Goal: Navigation & Orientation: Find specific page/section

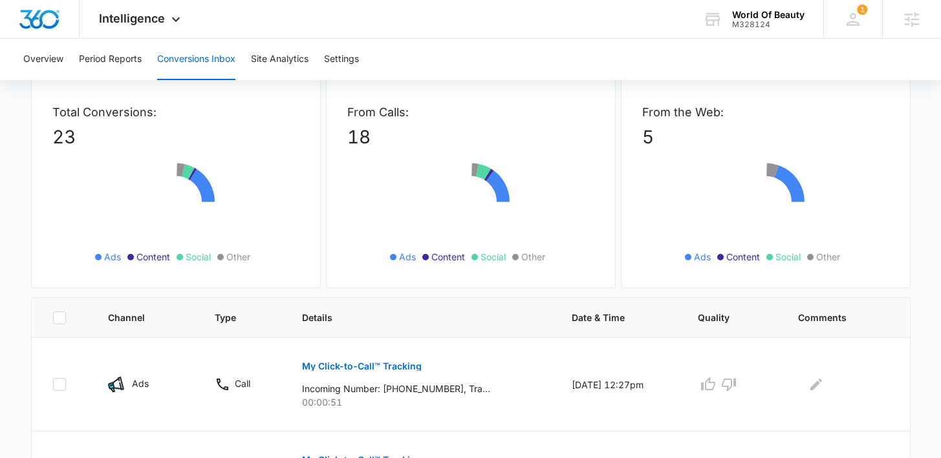
scroll to position [140, 0]
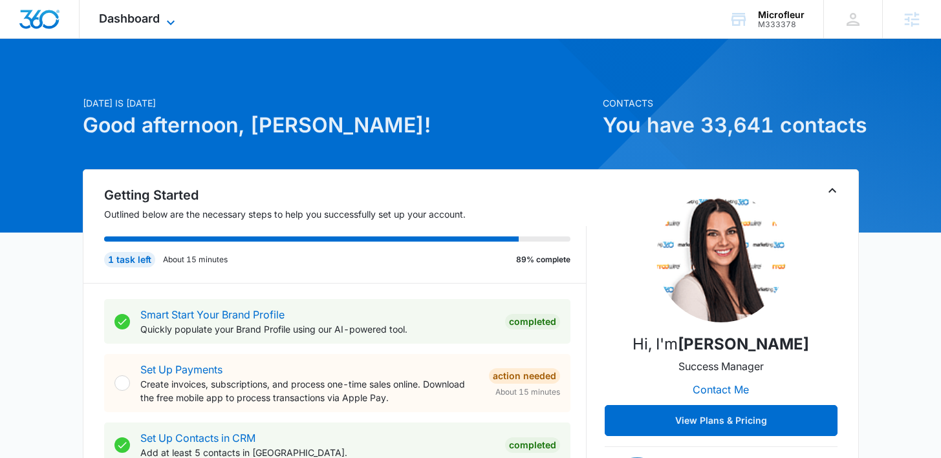
click at [141, 20] on span "Dashboard" at bounding box center [129, 19] width 61 height 14
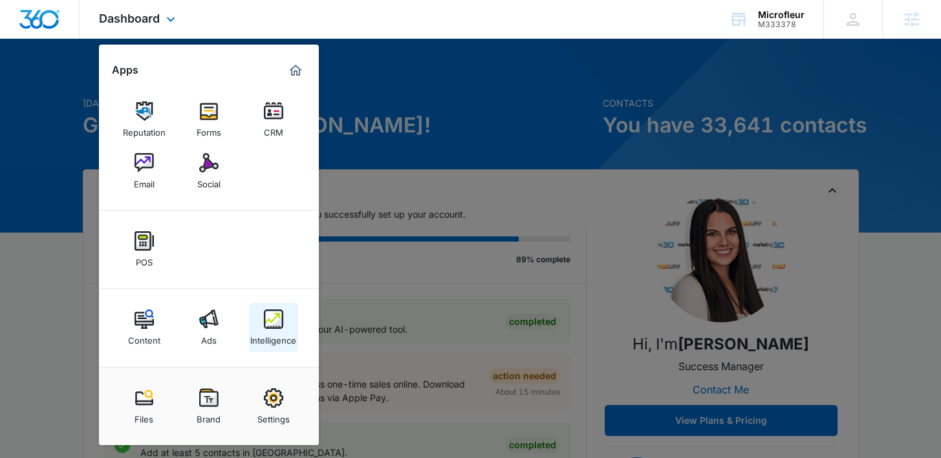
click at [264, 343] on div "Intelligence" at bounding box center [273, 337] width 46 height 17
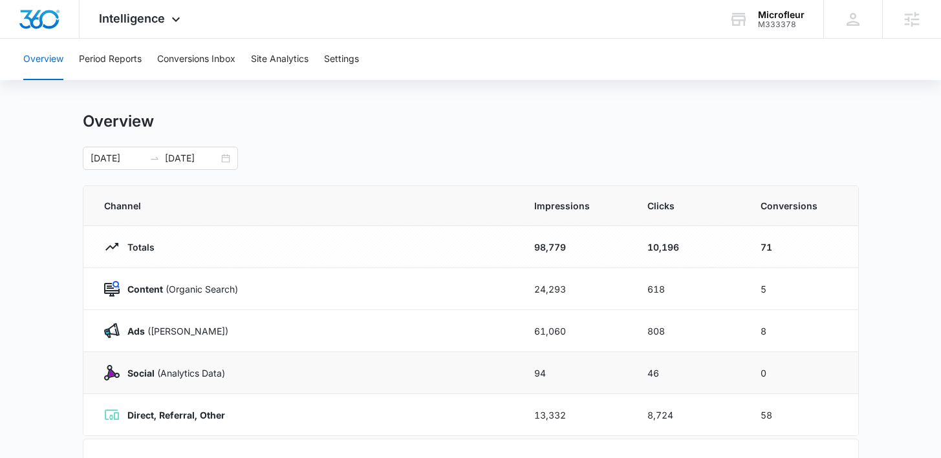
scroll to position [26, 0]
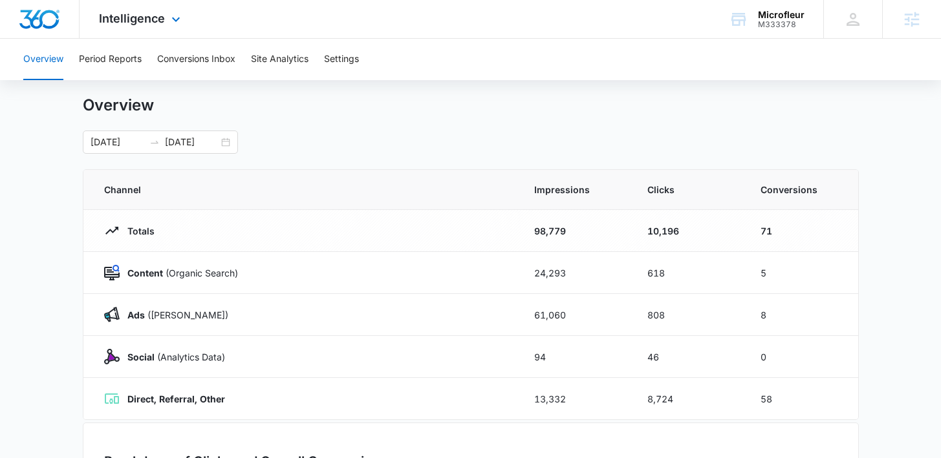
click at [149, 33] on div "Intelligence Apps Reputation Forms CRM Email Social POS Content Ads Intelligenc…" at bounding box center [141, 19] width 123 height 38
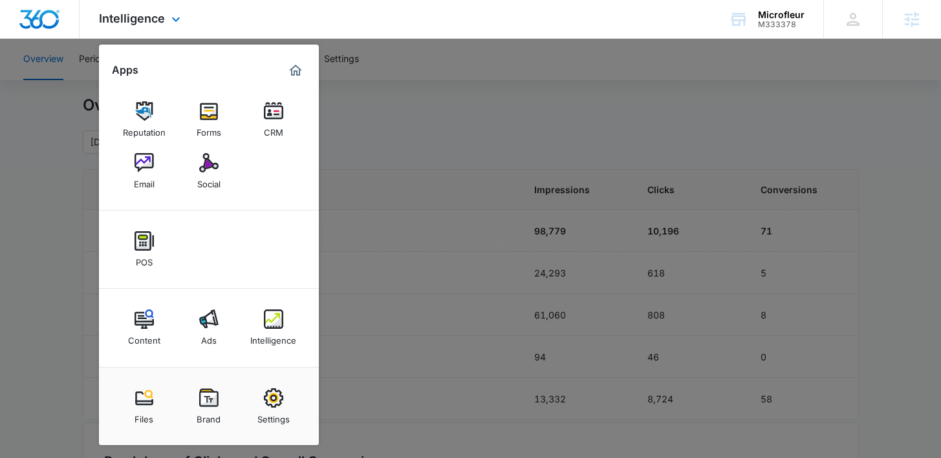
click at [219, 358] on div "Content Ads Intelligence" at bounding box center [209, 328] width 220 height 78
click at [219, 339] on link "Ads" at bounding box center [208, 327] width 49 height 49
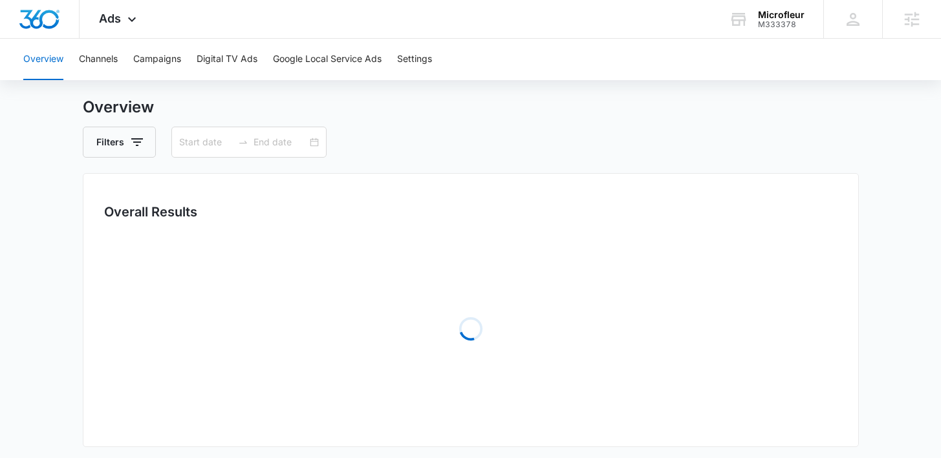
type input "07/12/2025"
type input "08/11/2025"
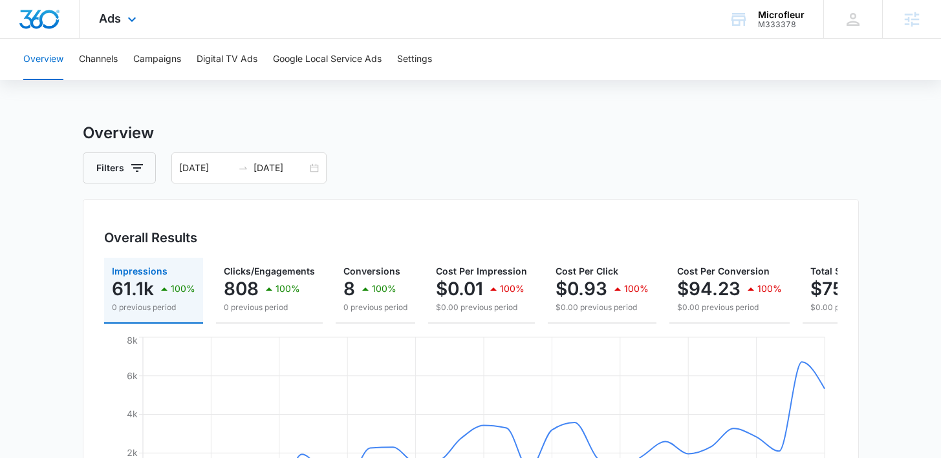
click at [127, 30] on div "Ads Apps Reputation Forms CRM Email Social POS Content Ads Intelligence Files B…" at bounding box center [120, 19] width 80 height 38
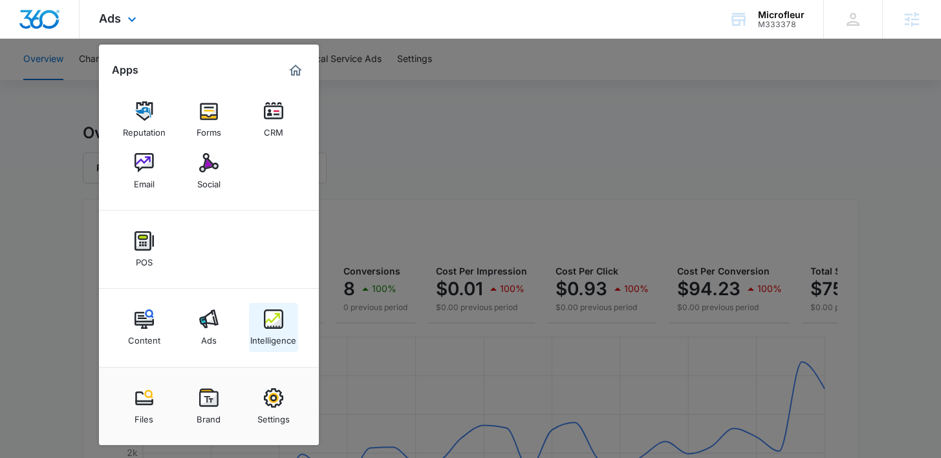
click at [270, 321] on img at bounding box center [273, 319] width 19 height 19
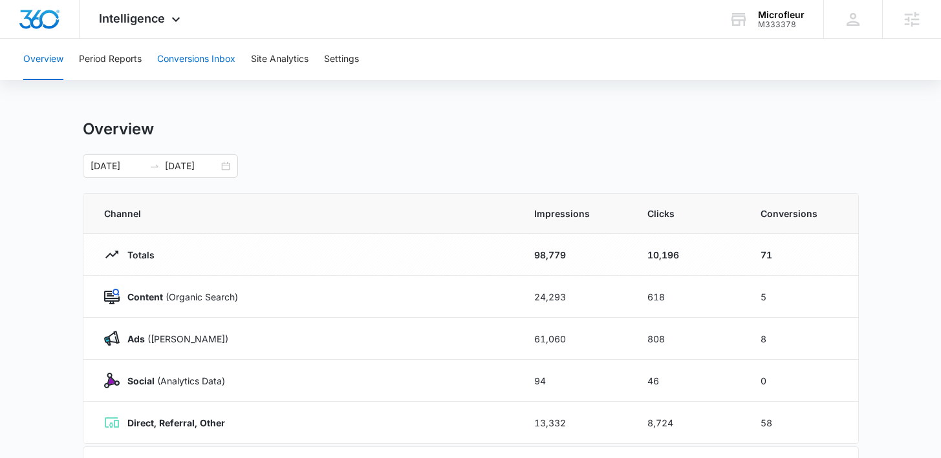
scroll to position [3, 0]
click at [194, 64] on button "Conversions Inbox" at bounding box center [196, 59] width 78 height 41
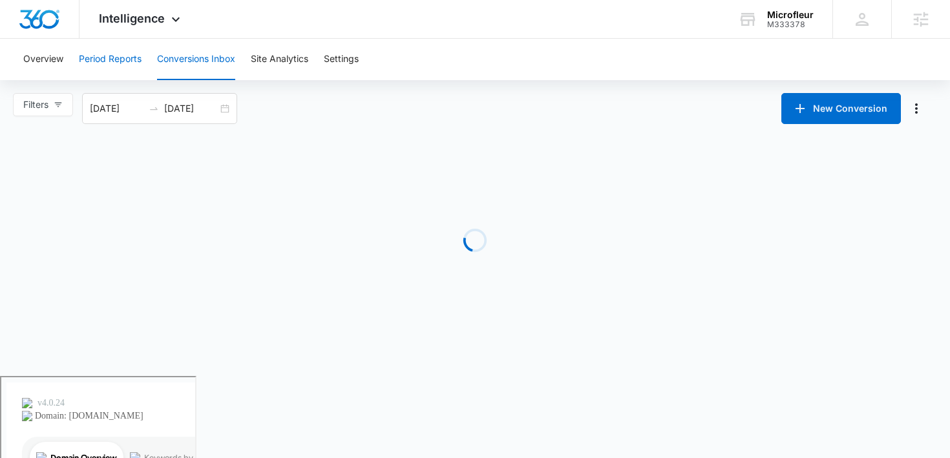
click at [107, 61] on button "Period Reports" at bounding box center [110, 59] width 63 height 41
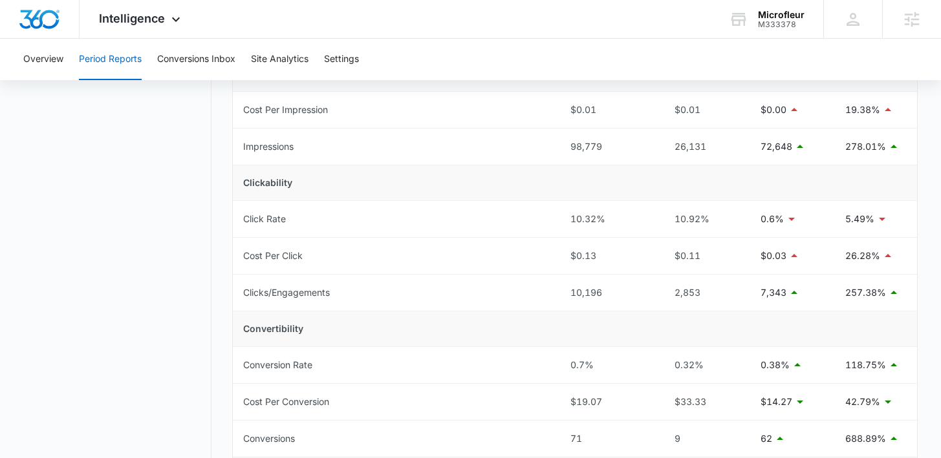
scroll to position [217, 0]
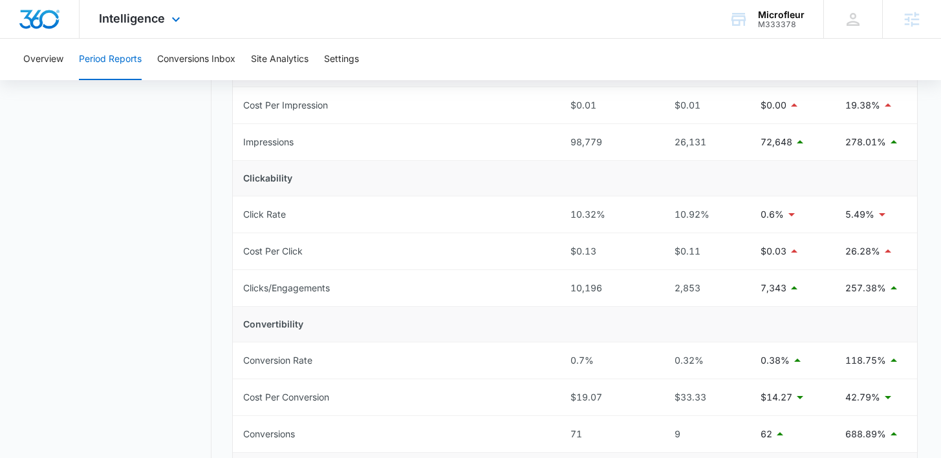
click at [130, 28] on div "Intelligence Apps Reputation Forms CRM Email Social POS Content Ads Intelligenc…" at bounding box center [141, 19] width 123 height 38
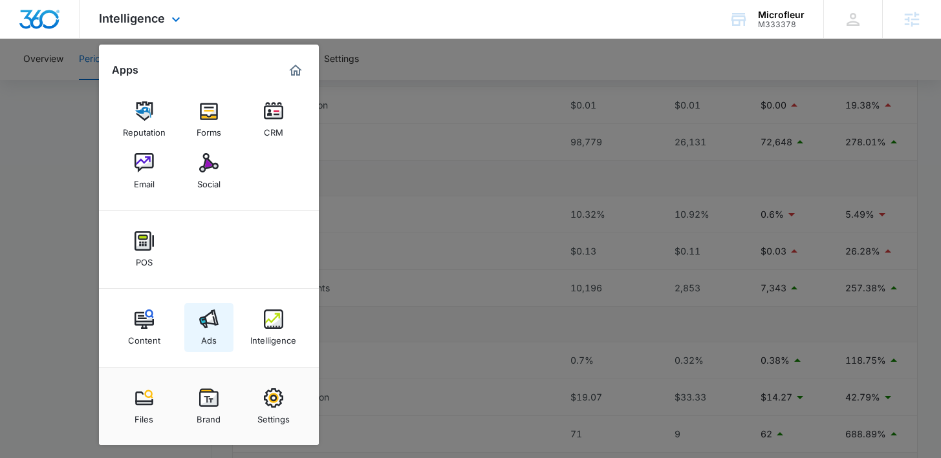
click at [193, 321] on link "Ads" at bounding box center [208, 327] width 49 height 49
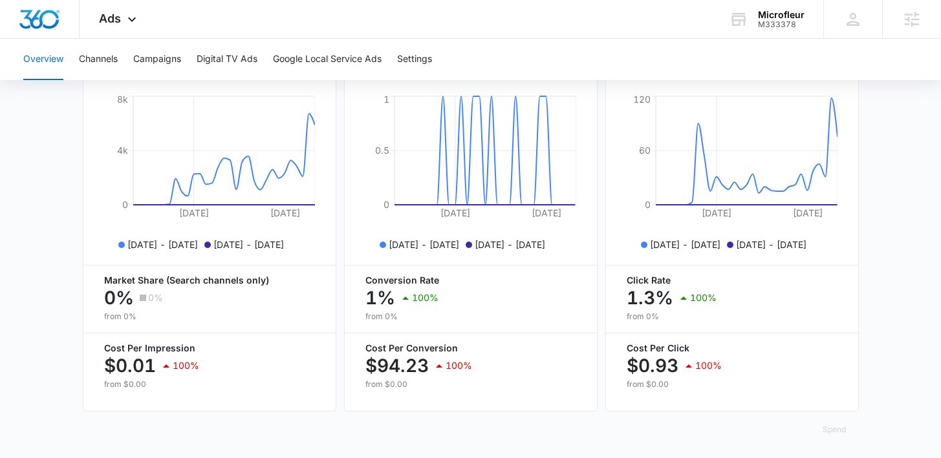
scroll to position [601, 0]
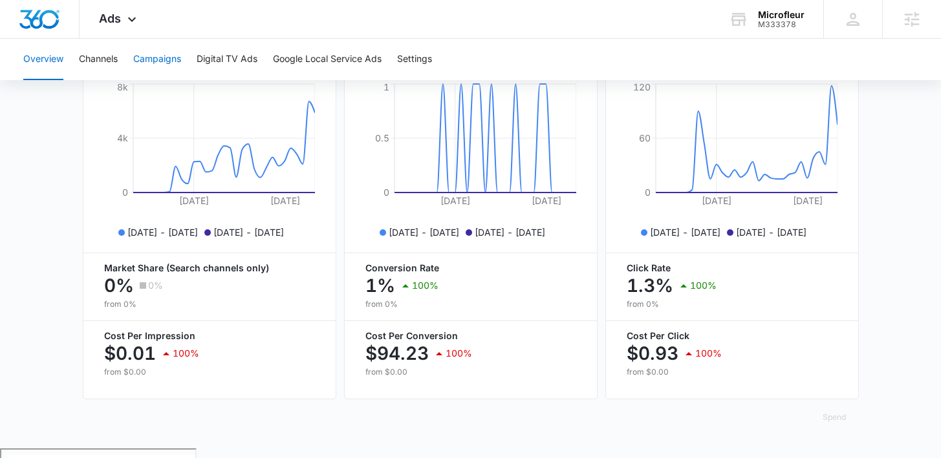
click at [153, 70] on button "Campaigns" at bounding box center [157, 59] width 48 height 41
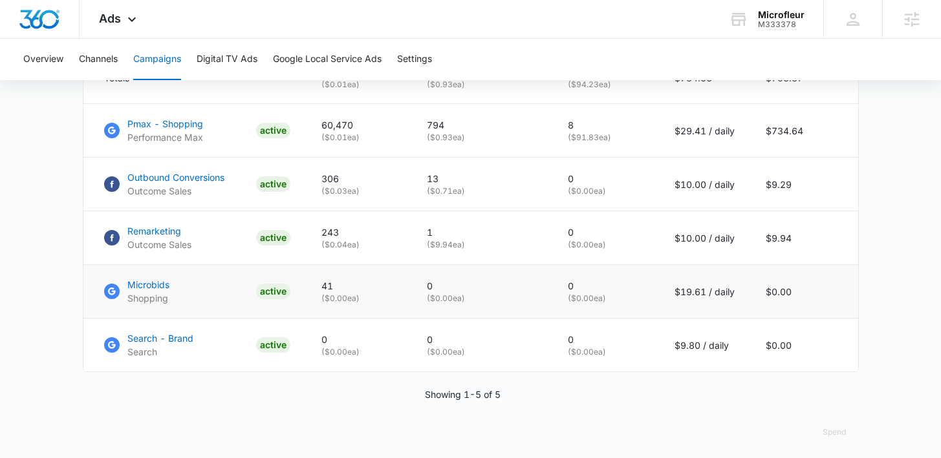
scroll to position [623, 0]
